Goal: Task Accomplishment & Management: Use online tool/utility

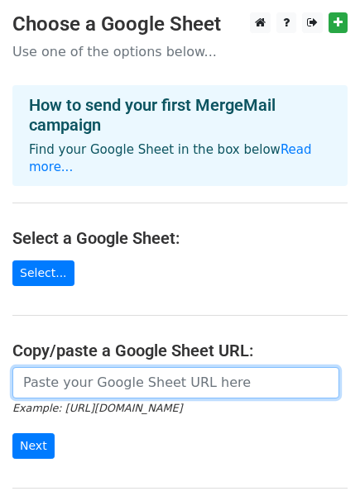
drag, startPoint x: 0, startPoint y: 0, endPoint x: 117, endPoint y: 367, distance: 385.2
click at [117, 367] on input "url" at bounding box center [175, 382] width 327 height 31
paste input "[URL][DOMAIN_NAME]"
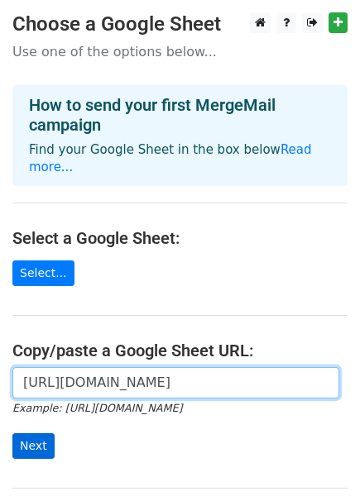
type input "https://docs.google.com/spreadsheets/d/1i1fGscqOB9xukL_0X2Ho3tZQfglSzc_H7v-Js87…"
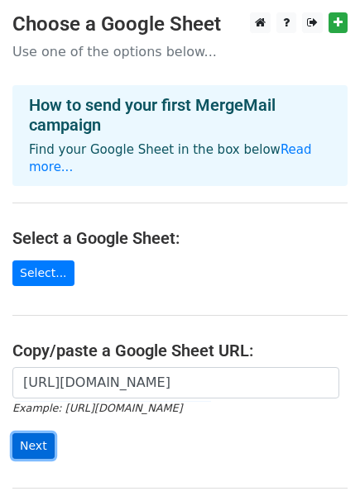
click at [34, 433] on input "Next" at bounding box center [33, 446] width 42 height 26
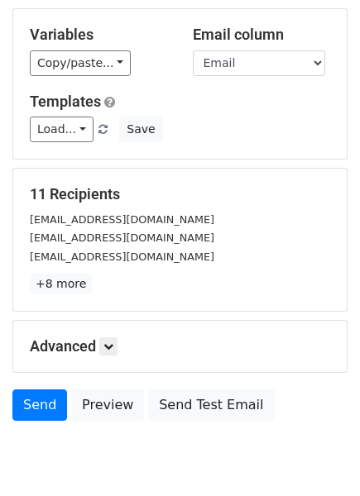
scroll to position [213, 0]
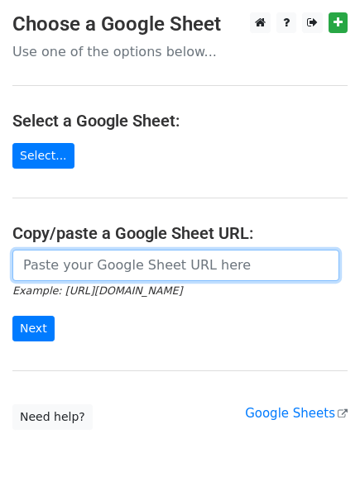
click at [84, 275] on input "url" at bounding box center [175, 265] width 327 height 31
paste input "https://docs.google.com/spreadsheets/d/1VoSAochMYPGDPVwC4nCfzJ6k7VlcbLCQ0JrhBkT…"
type input "https://docs.google.com/spreadsheets/d/1VoSAochMYPGDPVwC4nCfzJ6k7VlcbLCQ0JrhBkT…"
click at [12, 316] on input "Next" at bounding box center [33, 329] width 42 height 26
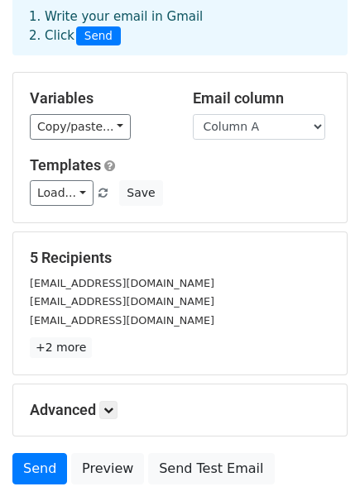
scroll to position [95, 0]
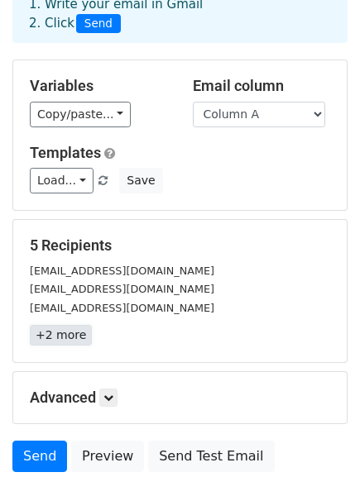
click at [60, 332] on link "+2 more" at bounding box center [61, 335] width 62 height 21
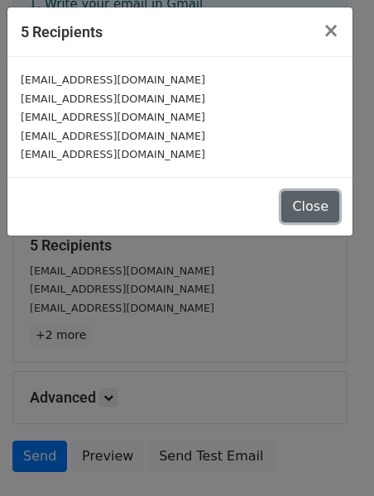
click at [313, 206] on button "Close" at bounding box center [310, 206] width 58 height 31
